Goal: Information Seeking & Learning: Learn about a topic

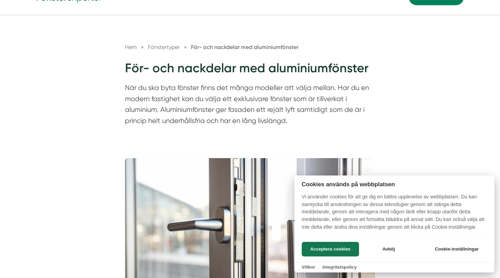
scroll to position [44, 0]
click at [340, 248] on button "Acceptera cookies" at bounding box center [330, 249] width 57 height 15
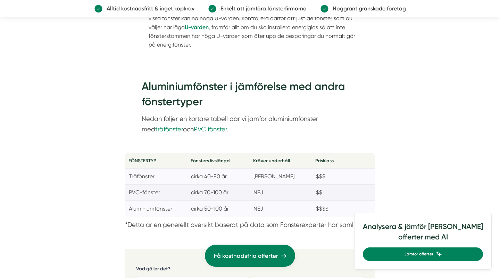
scroll to position [980, 0]
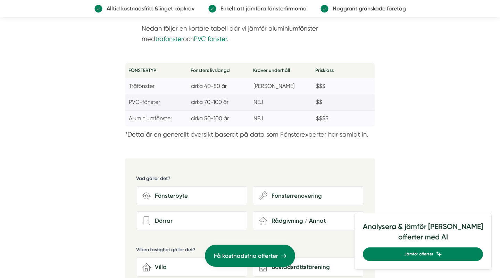
scroll to position [1071, 0]
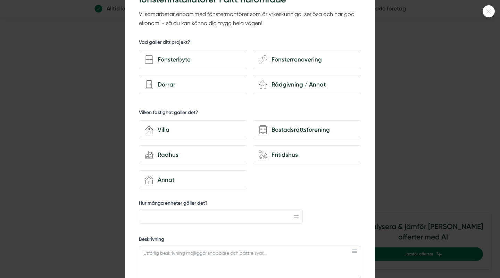
scroll to position [59, 0]
click at [487, 9] on icon at bounding box center [488, 11] width 11 height 4
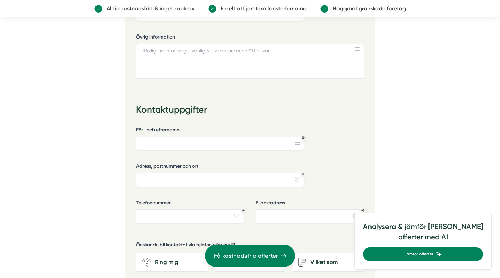
scroll to position [1411, 0]
